Goal: Task Accomplishment & Management: Manage account settings

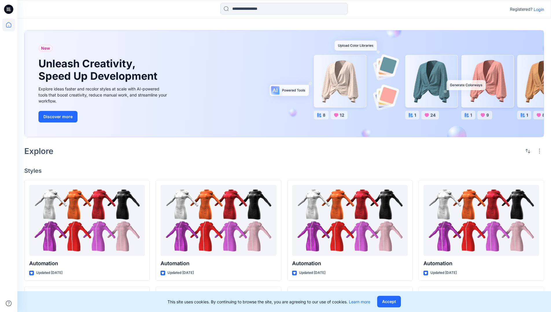
click at [538, 9] on p "Login" at bounding box center [539, 9] width 10 height 6
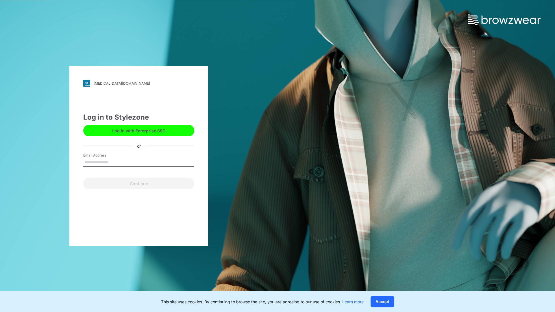
click at [114, 162] on input "Email Address" at bounding box center [138, 162] width 111 height 9
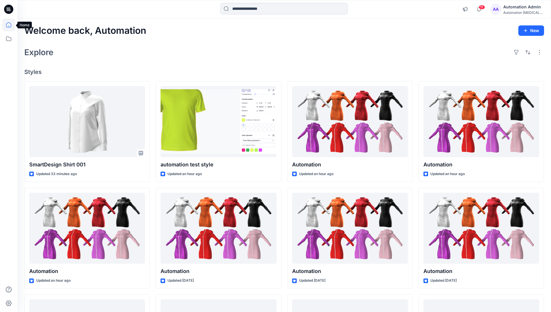
click at [11, 25] on icon at bounding box center [8, 24] width 5 height 5
click at [7, 40] on icon at bounding box center [8, 38] width 13 height 13
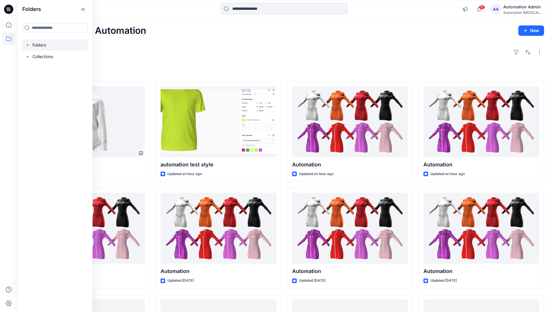
click at [38, 44] on div at bounding box center [55, 45] width 66 height 12
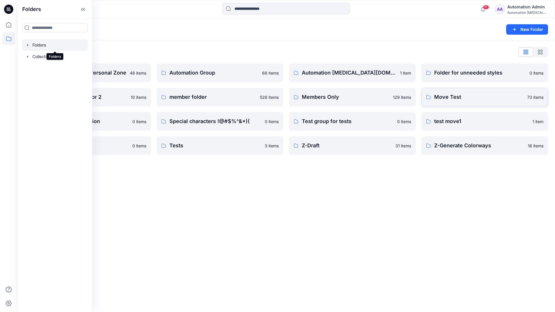
click at [463, 98] on p "Move Test" at bounding box center [480, 97] width 90 height 8
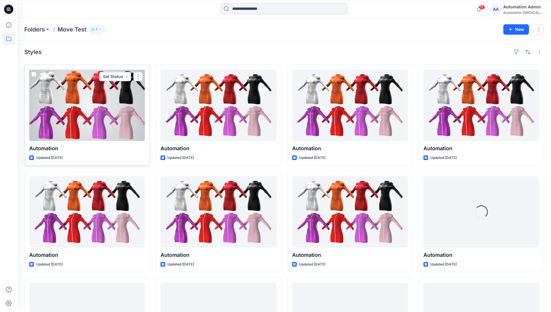
click at [138, 77] on button "button" at bounding box center [137, 76] width 9 height 9
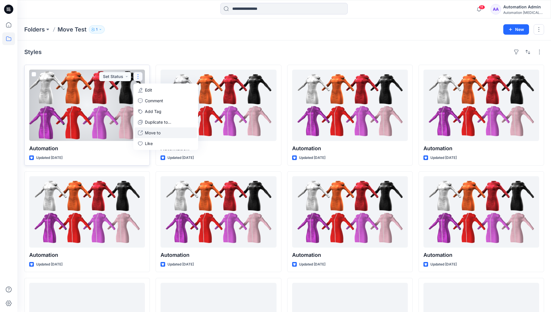
click at [159, 131] on p "Move to" at bounding box center [153, 133] width 16 height 6
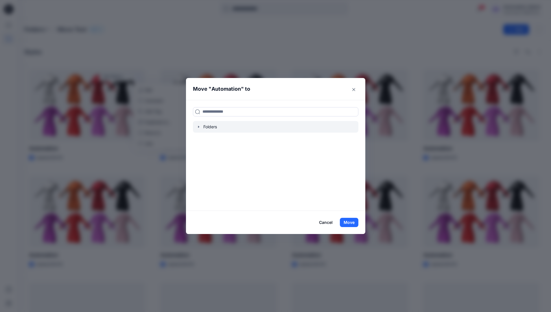
click at [200, 126] on icon "button" at bounding box center [198, 127] width 5 height 5
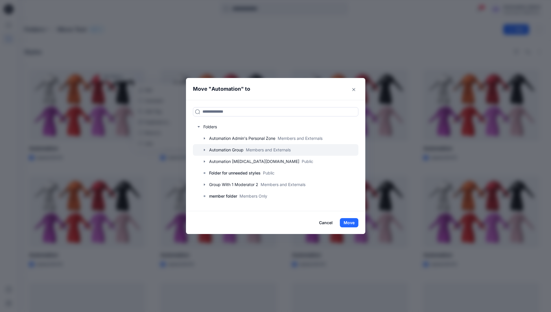
click at [222, 150] on div at bounding box center [275, 150] width 165 height 12
click at [352, 222] on button "Move" at bounding box center [349, 222] width 19 height 9
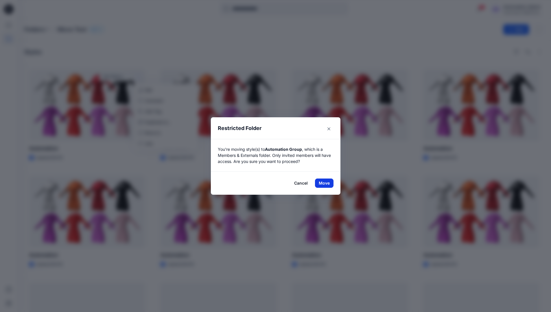
click at [326, 183] on button "Move" at bounding box center [324, 183] width 19 height 9
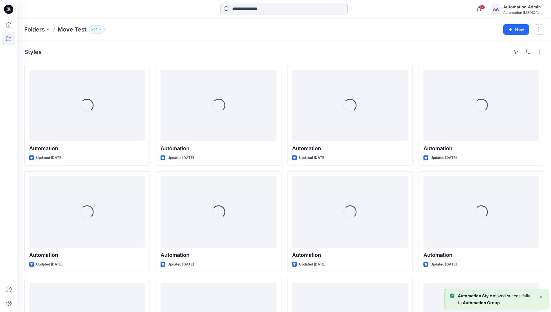
drag, startPoint x: 326, startPoint y: 183, endPoint x: 311, endPoint y: 54, distance: 130.8
click at [311, 54] on div "Styles" at bounding box center [284, 51] width 520 height 9
click at [33, 54] on h4 "Styles" at bounding box center [32, 52] width 17 height 7
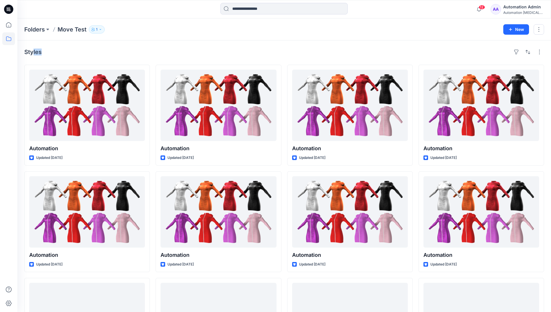
drag, startPoint x: 33, startPoint y: 54, endPoint x: 92, endPoint y: 59, distance: 58.9
click at [92, 59] on div "Styles Automation Updated [DATE] Automation Updated [DATE] Automation Updated a…" at bounding box center [284, 224] width 534 height 367
click at [9, 39] on icon at bounding box center [8, 38] width 13 height 13
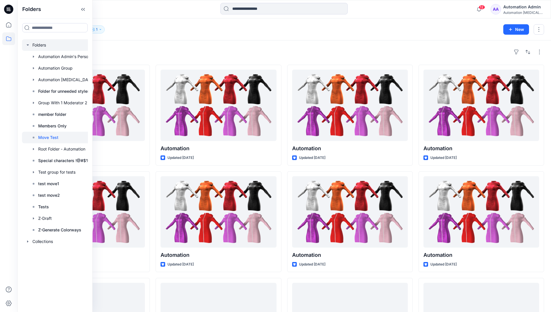
click at [41, 46] on div at bounding box center [62, 45] width 81 height 12
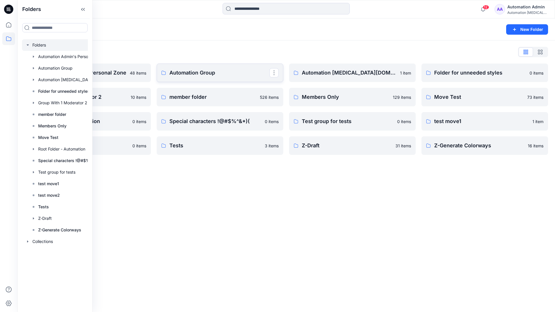
click at [212, 76] on p "Automation Group" at bounding box center [220, 73] width 100 height 8
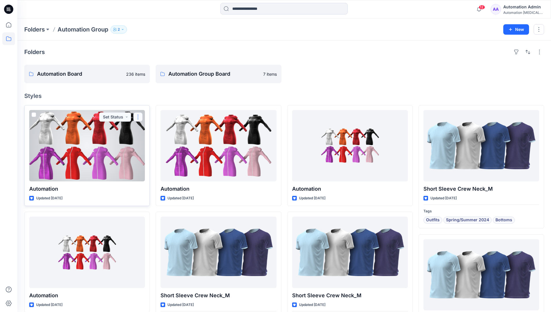
click at [138, 120] on button "button" at bounding box center [137, 117] width 9 height 9
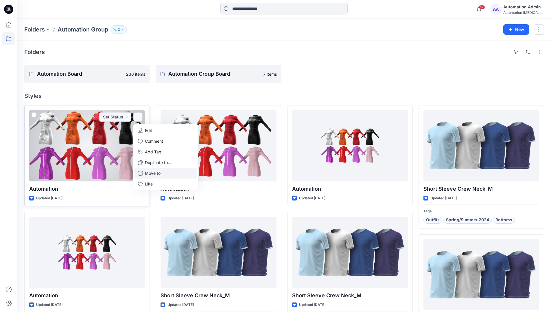
click at [158, 172] on p "Move to" at bounding box center [153, 173] width 16 height 6
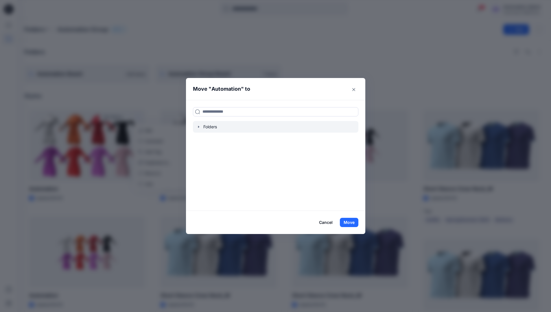
click at [201, 126] on icon "button" at bounding box center [198, 127] width 5 height 5
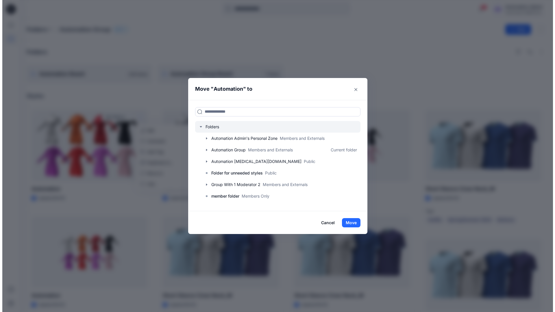
scroll to position [57, 0]
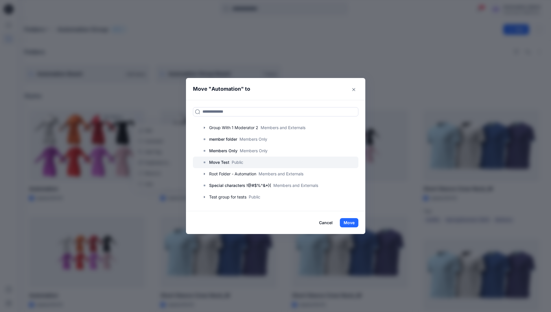
click at [221, 161] on p "Move Test" at bounding box center [219, 162] width 20 height 7
click at [348, 220] on button "Move" at bounding box center [349, 222] width 19 height 9
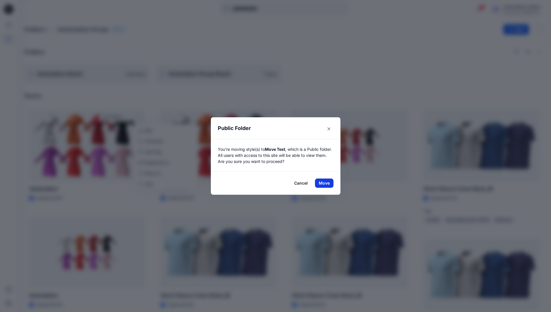
click at [326, 183] on button "Move" at bounding box center [324, 183] width 19 height 9
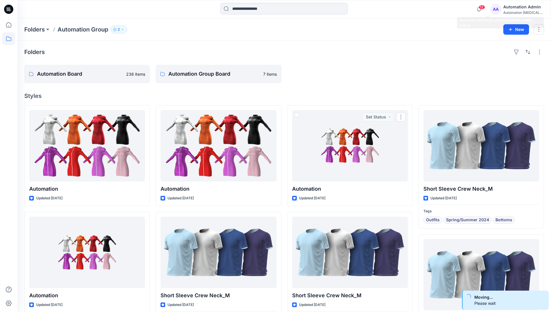
click at [513, 12] on div "Automation [MEDICAL_DATA]..." at bounding box center [523, 12] width 41 height 4
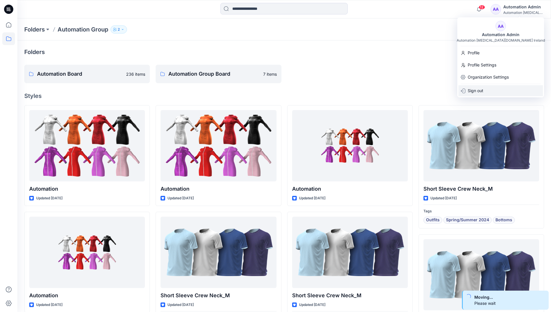
click at [476, 87] on p "Sign out" at bounding box center [476, 90] width 16 height 11
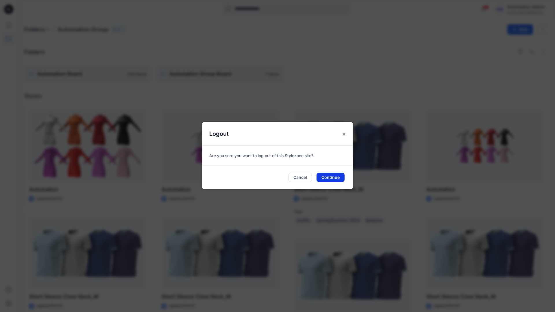
click at [336, 180] on button "Continue" at bounding box center [331, 177] width 28 height 9
